Goal: Information Seeking & Learning: Learn about a topic

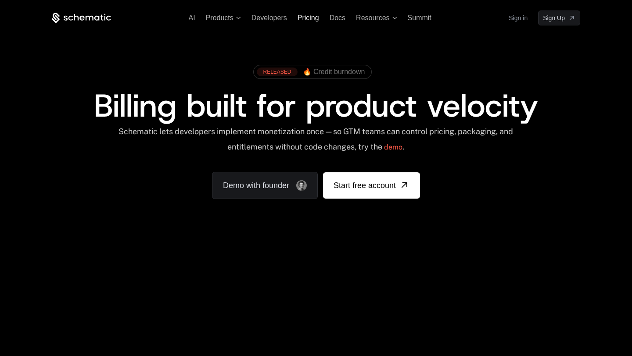
click at [309, 15] on span "Pricing" at bounding box center [309, 17] width 22 height 7
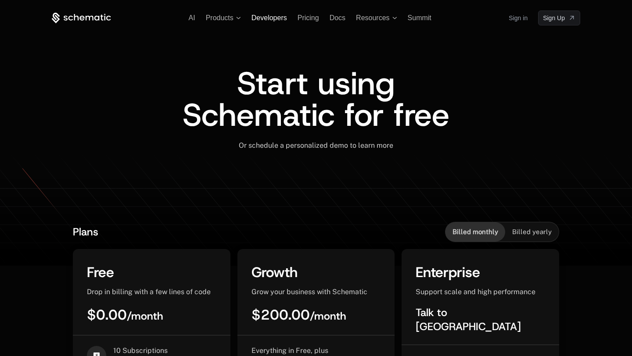
click at [280, 17] on span "Developers" at bounding box center [269, 17] width 36 height 7
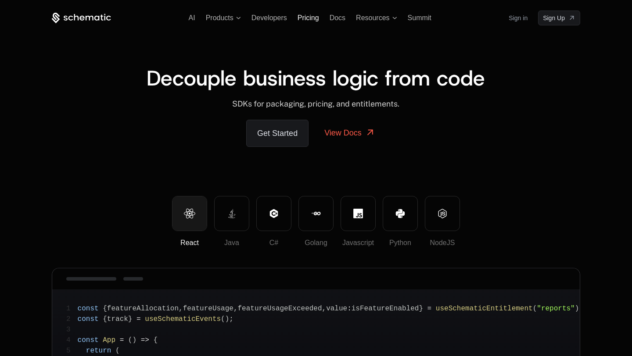
click at [305, 18] on span "Pricing" at bounding box center [309, 17] width 22 height 7
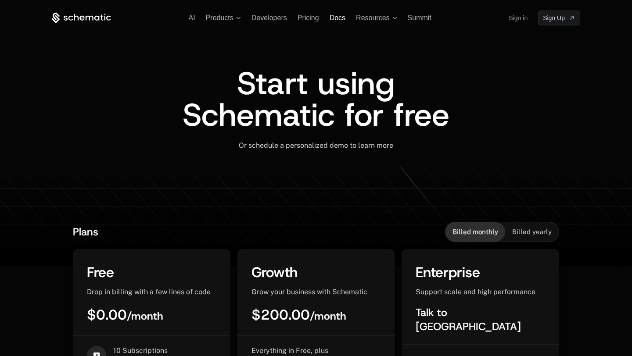
click at [338, 17] on span "Docs" at bounding box center [338, 17] width 16 height 7
